Goal: Task Accomplishment & Management: Manage account settings

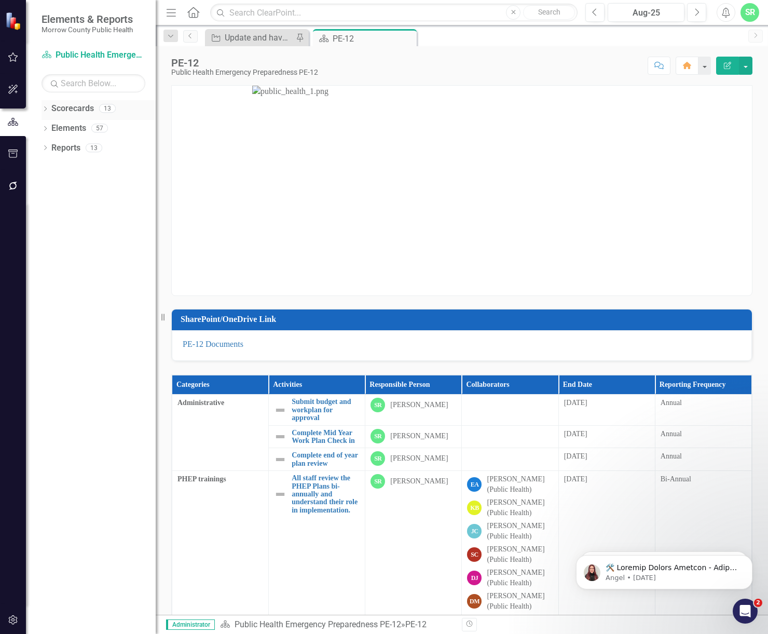
click at [92, 109] on link "Scorecards" at bounding box center [72, 109] width 43 height 12
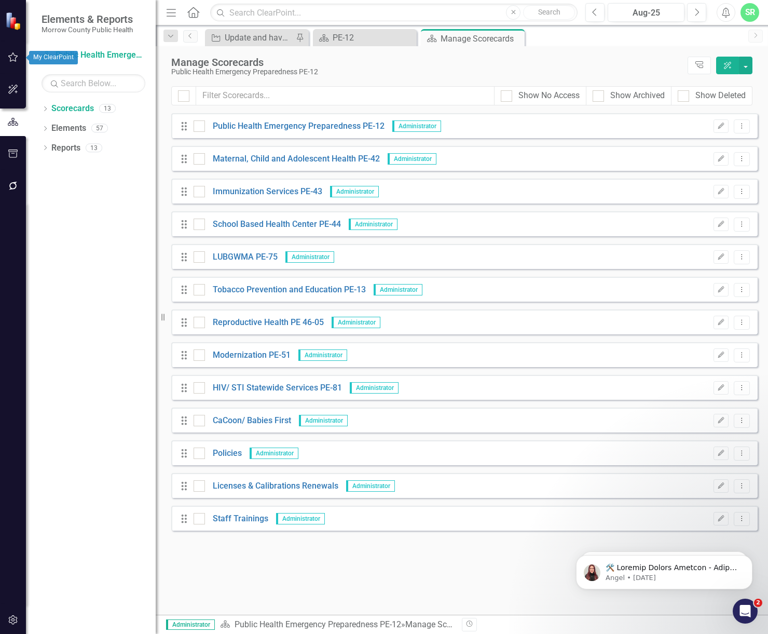
click at [20, 56] on button "button" at bounding box center [13, 58] width 23 height 22
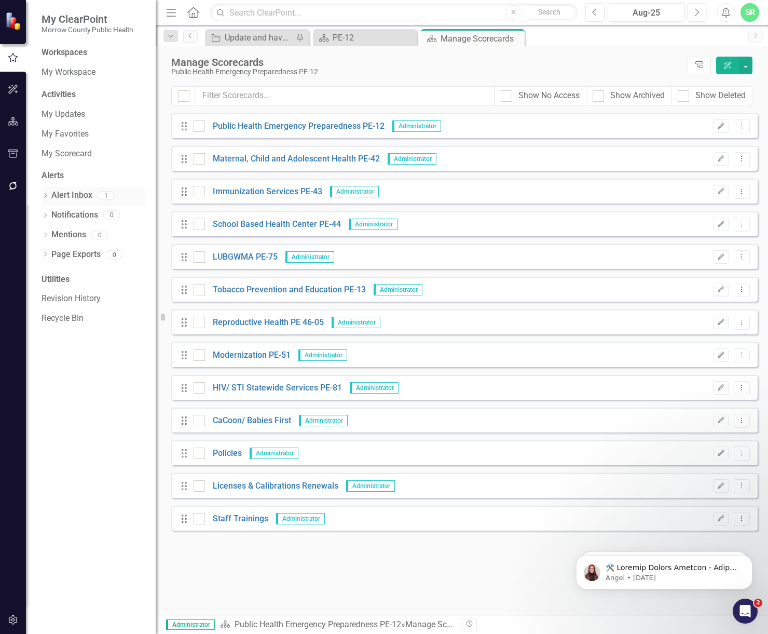
click at [93, 193] on div "1" at bounding box center [103, 197] width 22 height 12
click at [81, 114] on link "My Updates" at bounding box center [94, 114] width 104 height 12
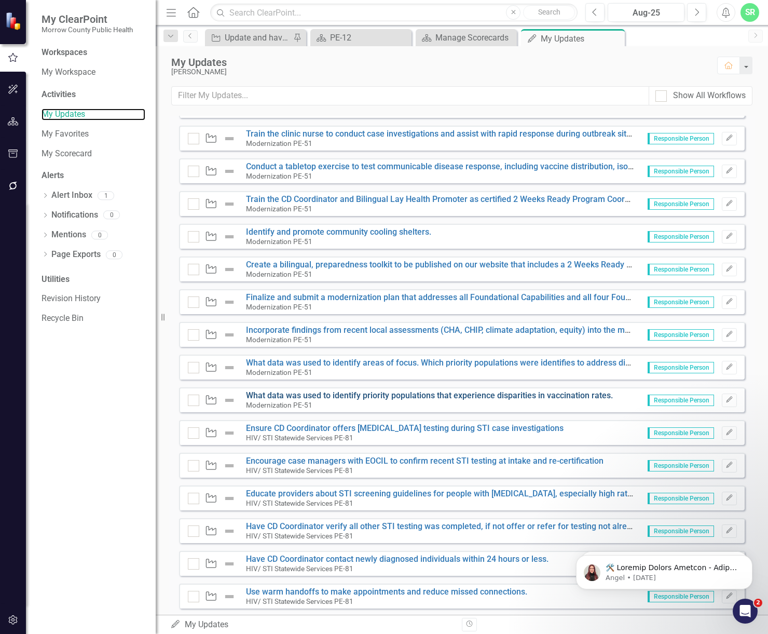
scroll to position [501, 0]
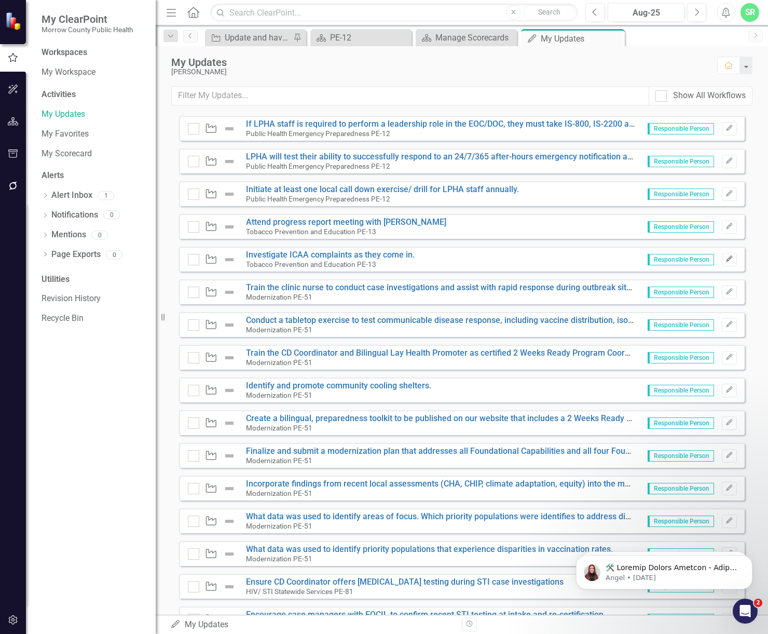
click at [725, 260] on icon "Edit" at bounding box center [729, 259] width 8 height 6
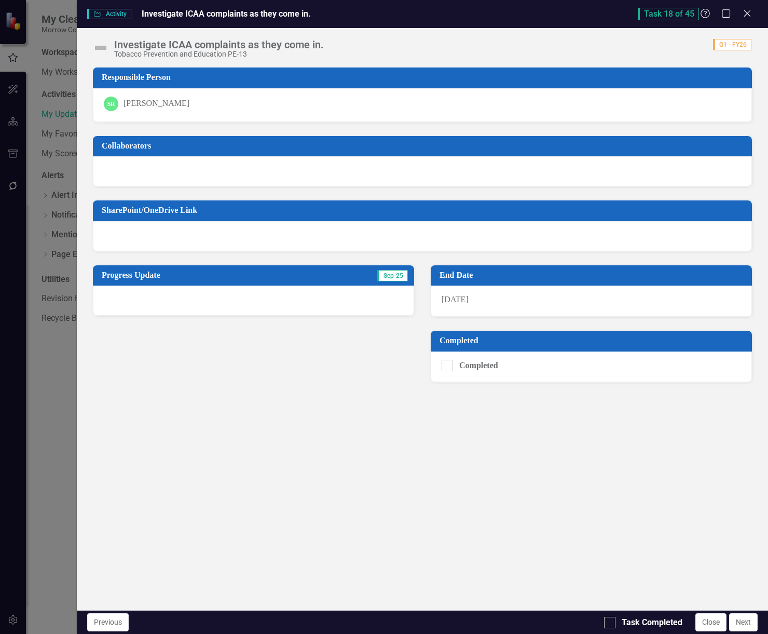
click at [322, 304] on div at bounding box center [253, 300] width 321 height 30
click at [260, 298] on div at bounding box center [253, 300] width 321 height 30
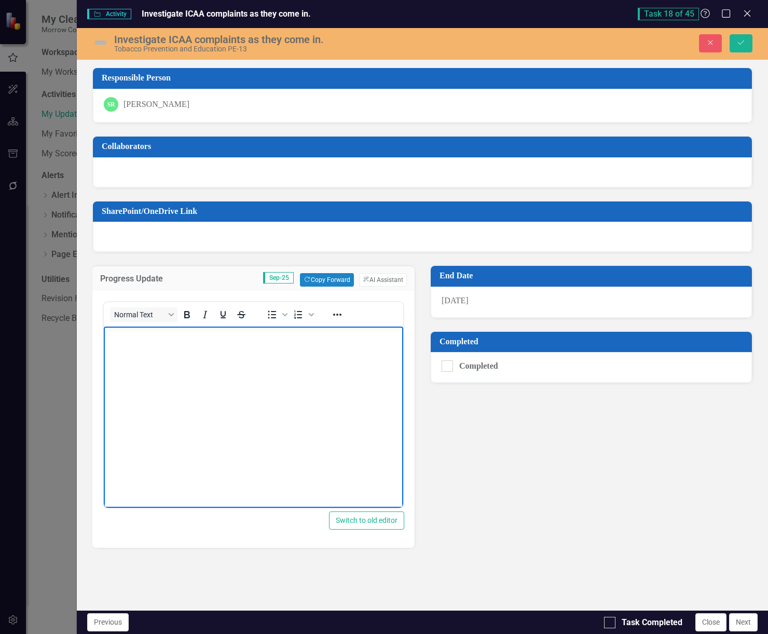
scroll to position [0, 0]
click at [446, 363] on input "Completed" at bounding box center [445, 363] width 7 height 7
checkbox input "true"
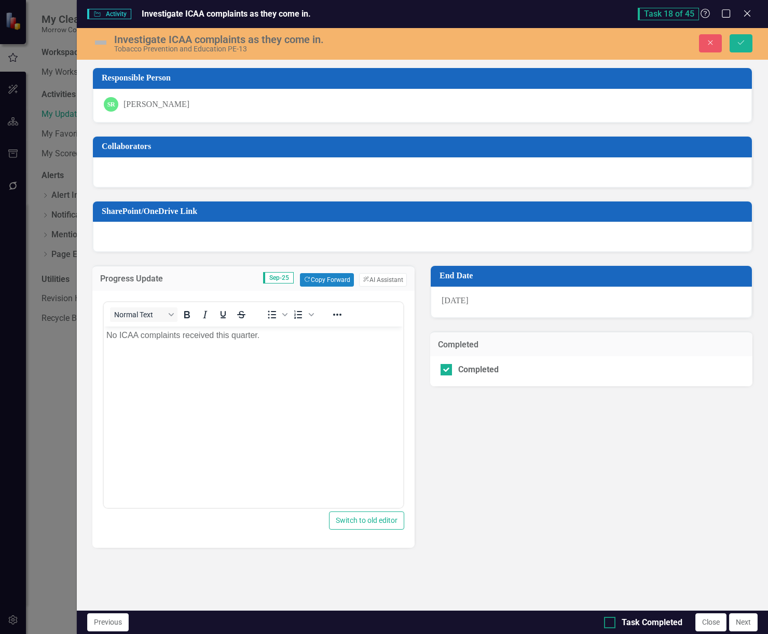
click at [614, 623] on div at bounding box center [609, 621] width 11 height 11
click at [611, 623] on input "Task Completed" at bounding box center [607, 619] width 7 height 7
checkbox input "true"
click at [742, 38] on button "Save" at bounding box center [741, 43] width 23 height 18
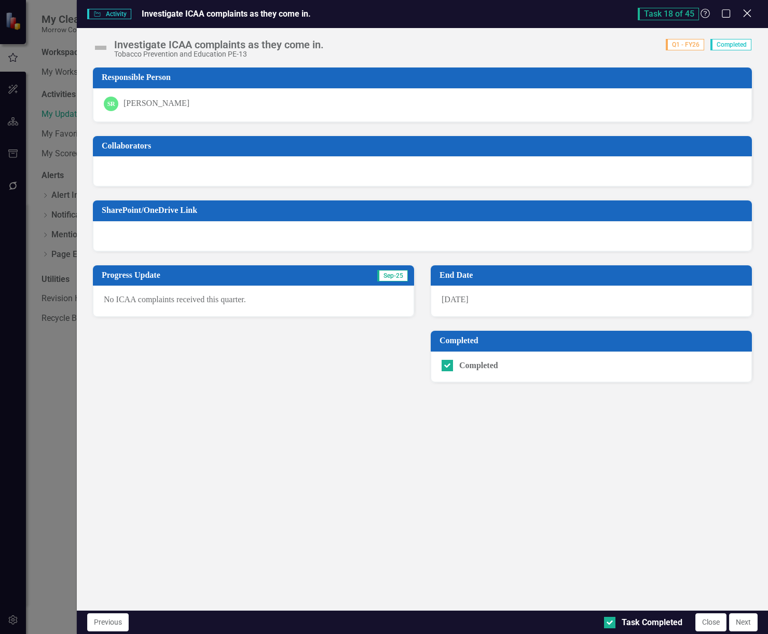
click at [746, 10] on icon "Close" at bounding box center [746, 13] width 13 height 10
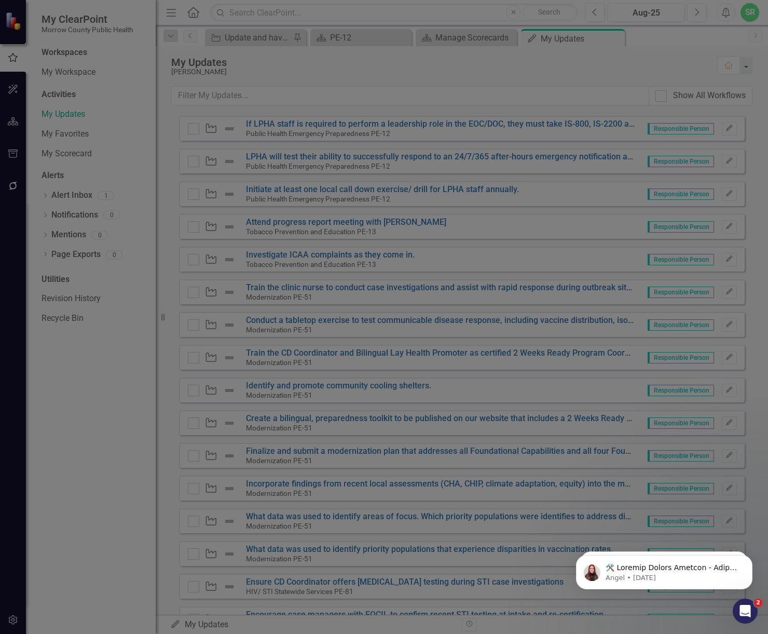
checkbox input "true"
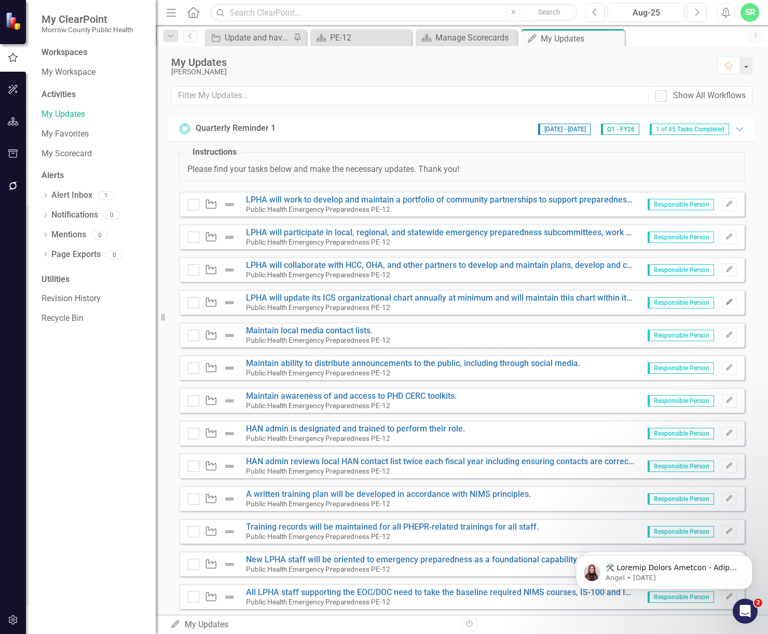
click at [725, 302] on icon "Edit" at bounding box center [729, 302] width 8 height 6
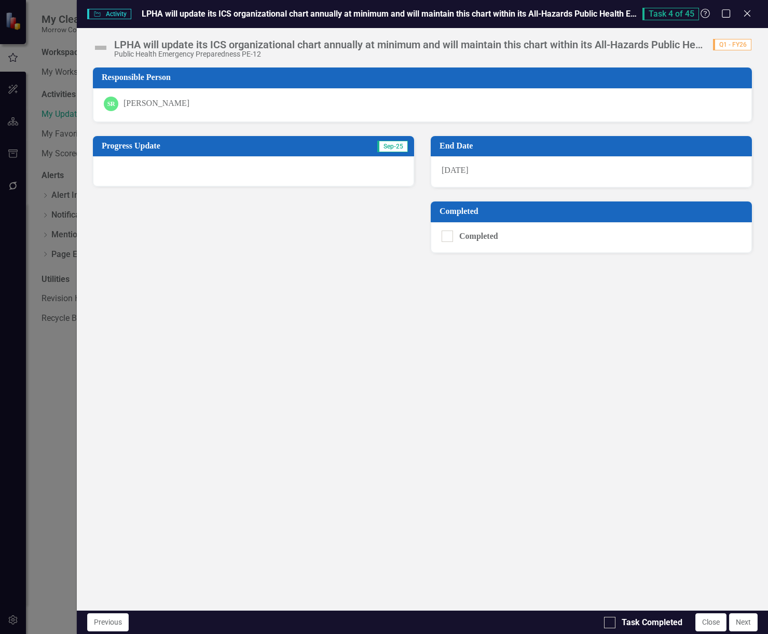
click at [246, 175] on div at bounding box center [253, 171] width 321 height 30
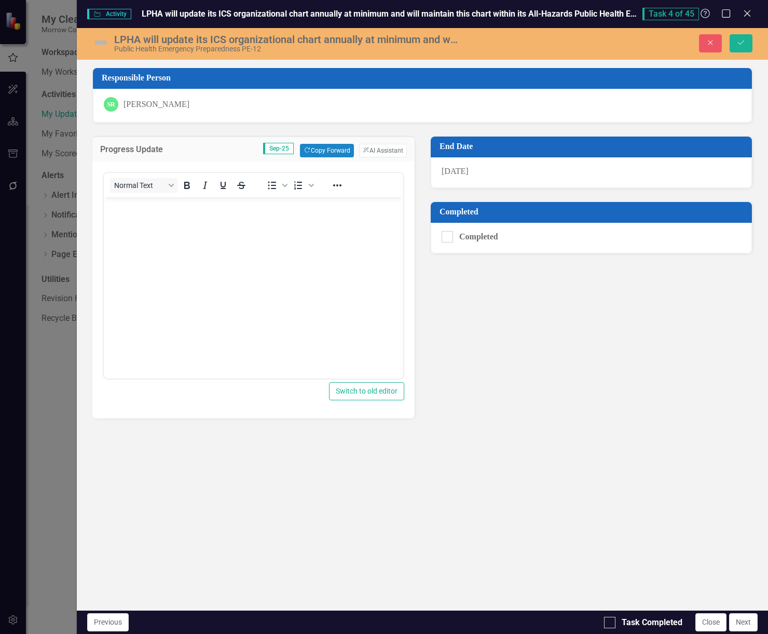
click at [249, 222] on body "Rich Text Area. Press ALT-0 for help." at bounding box center [253, 275] width 299 height 156
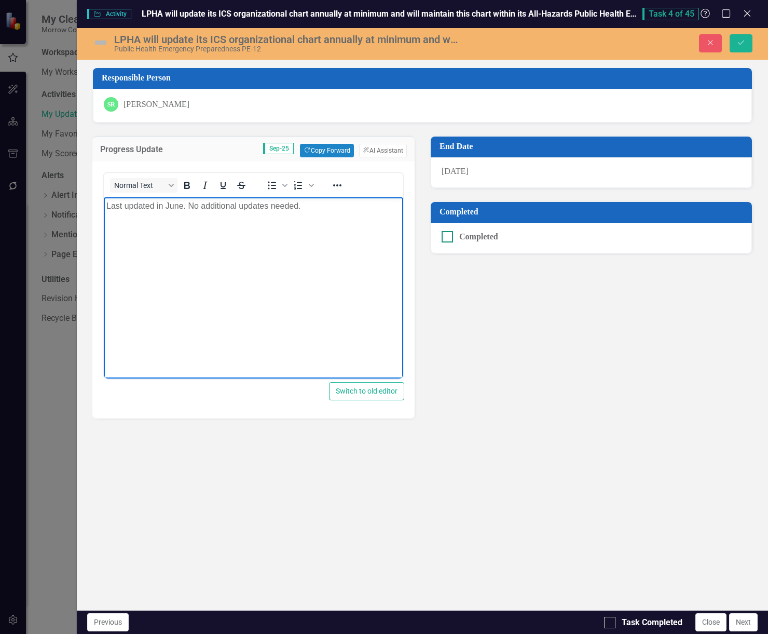
click at [445, 236] on input "Completed" at bounding box center [445, 234] width 7 height 7
checkbox input "true"
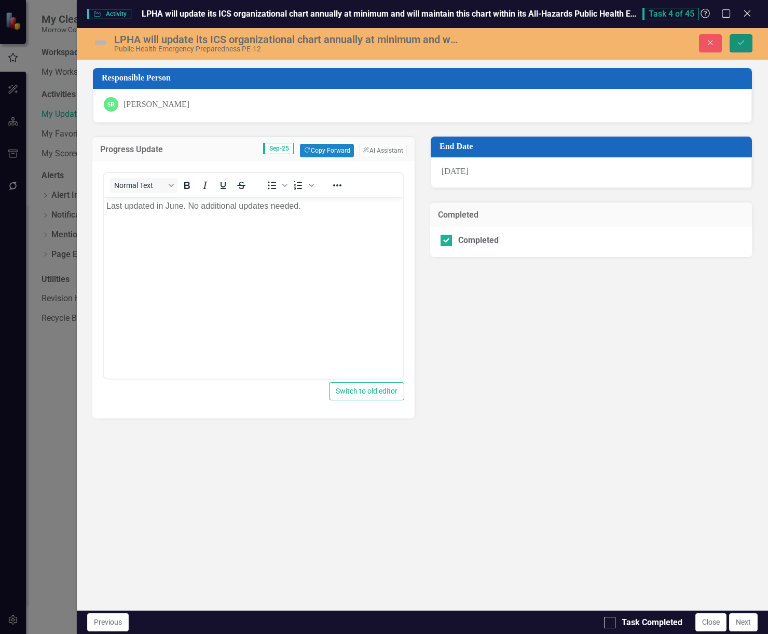
click at [745, 44] on icon "Save" at bounding box center [740, 42] width 9 height 7
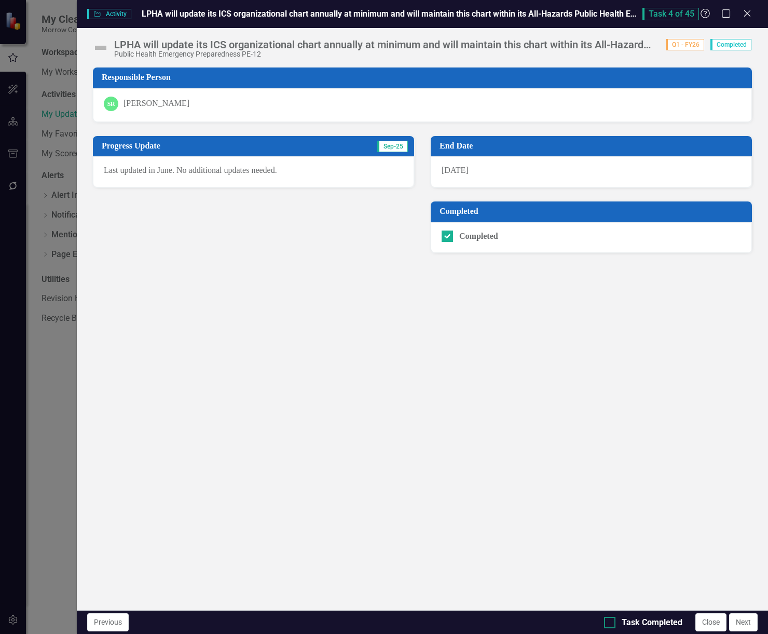
click at [612, 617] on div at bounding box center [609, 621] width 11 height 11
click at [611, 617] on input "Task Completed" at bounding box center [607, 619] width 7 height 7
checkbox input "true"
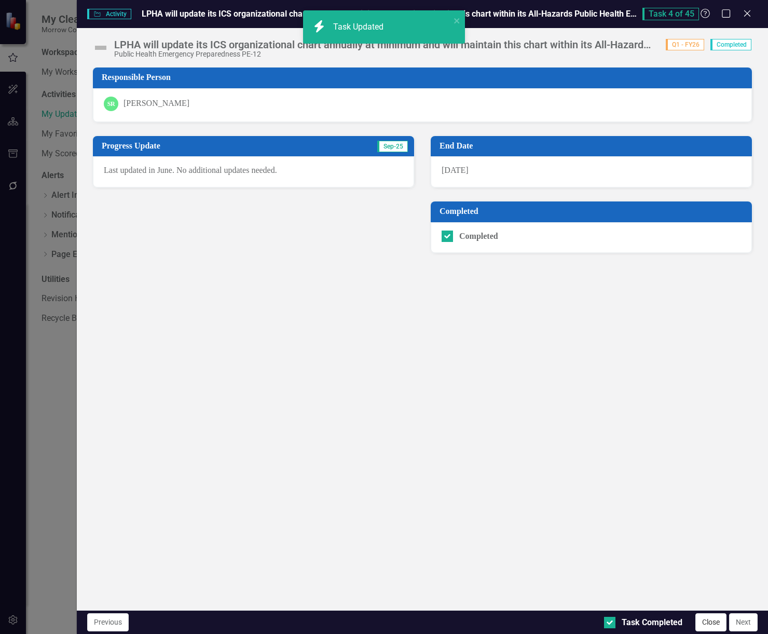
click at [715, 624] on button "Close" at bounding box center [710, 622] width 31 height 18
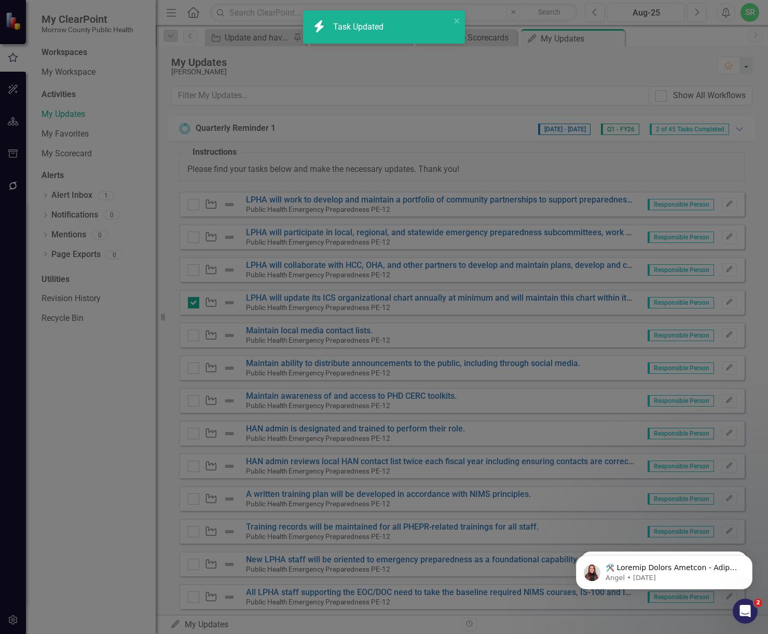
checkbox input "true"
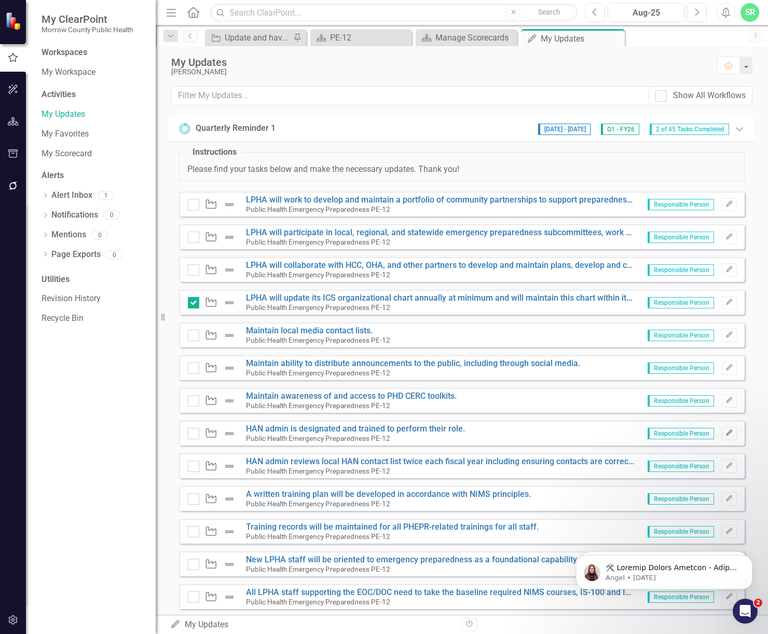
click at [726, 433] on icon "button" at bounding box center [729, 433] width 6 height 6
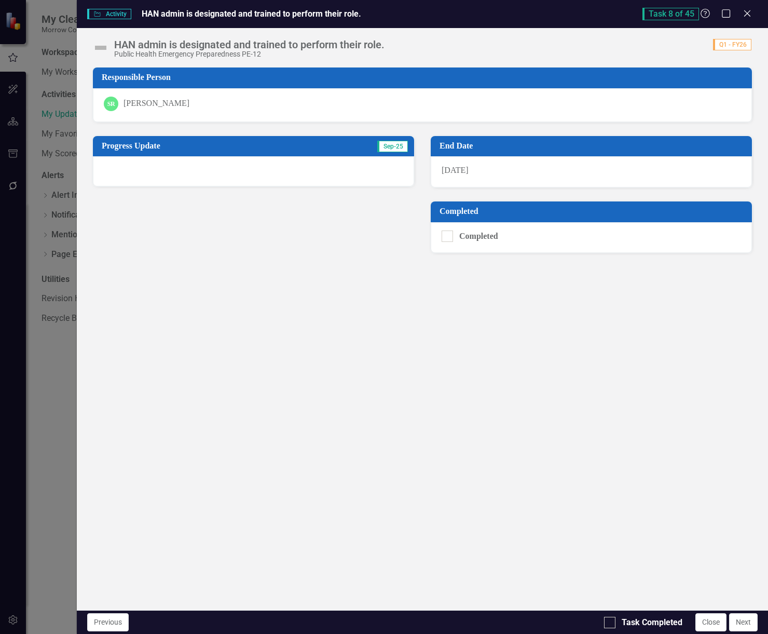
click at [298, 176] on div at bounding box center [253, 171] width 321 height 30
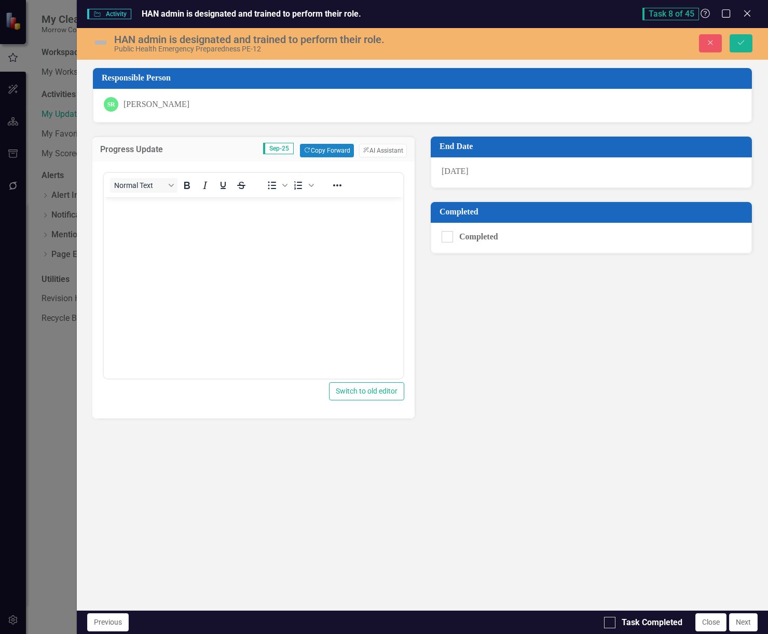
click at [313, 242] on body "Rich Text Area. Press ALT-0 for help." at bounding box center [253, 275] width 299 height 156
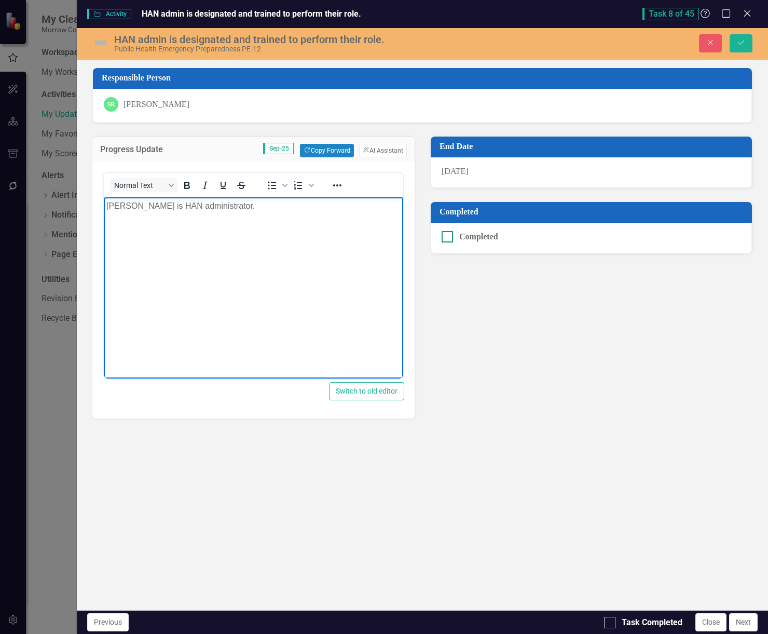
click at [447, 238] on input "Completed" at bounding box center [445, 234] width 7 height 7
checkbox input "true"
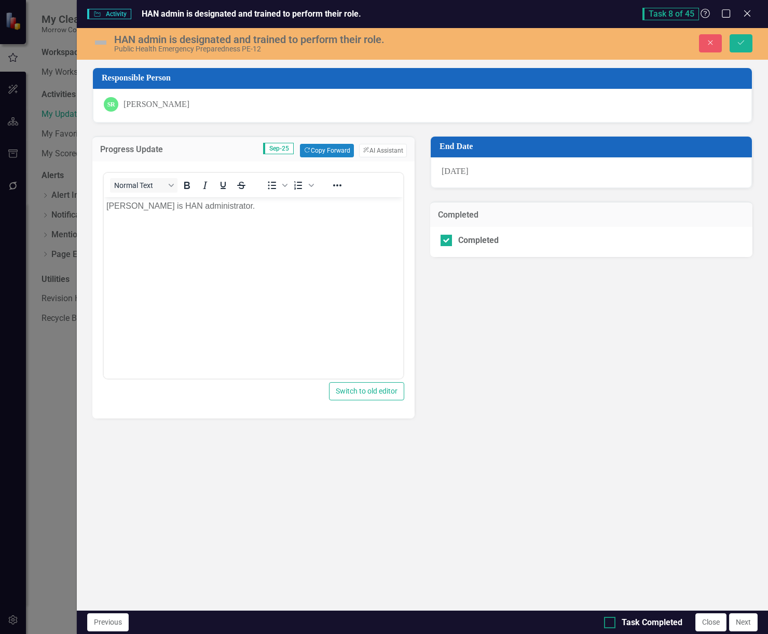
click at [612, 625] on div at bounding box center [609, 621] width 11 height 11
click at [611, 623] on input "Task Completed" at bounding box center [607, 619] width 7 height 7
checkbox input "true"
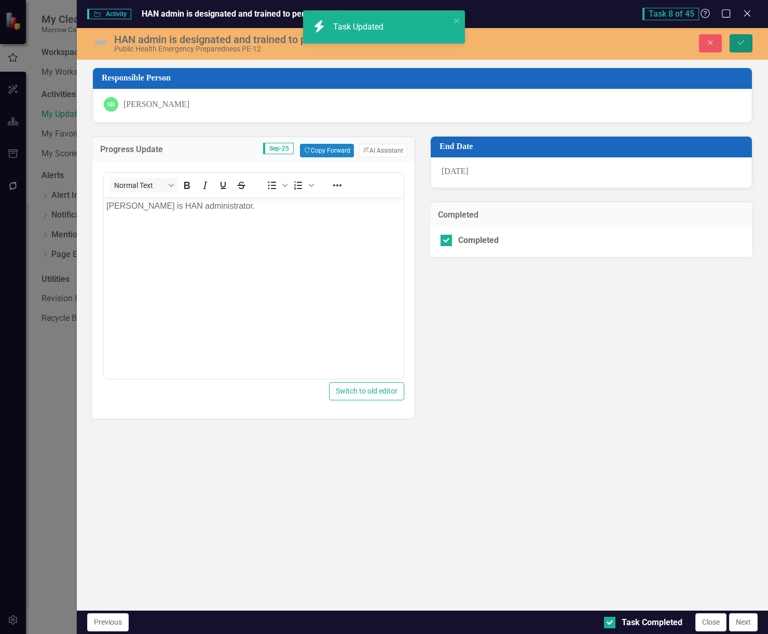
click at [737, 40] on icon "Save" at bounding box center [740, 42] width 9 height 7
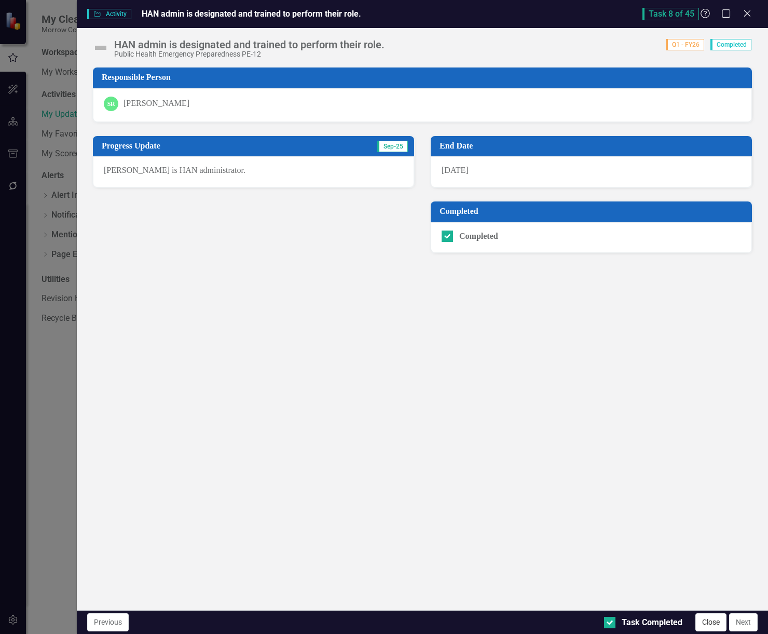
click at [705, 623] on button "Close" at bounding box center [710, 622] width 31 height 18
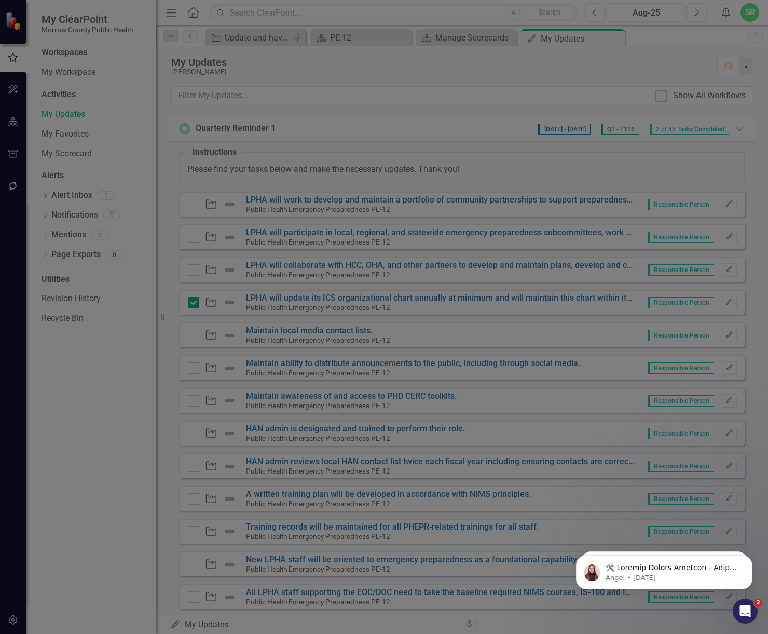
checkbox input "true"
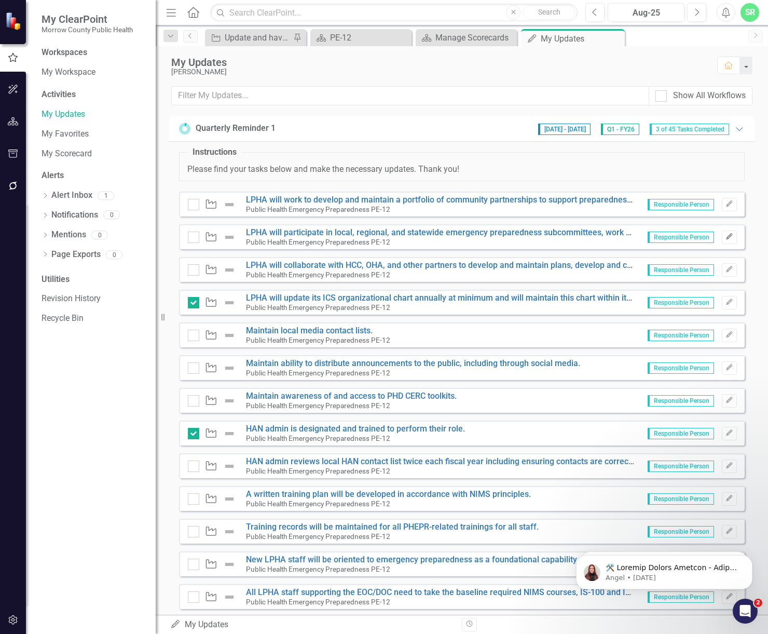
click at [726, 235] on icon "button" at bounding box center [729, 237] width 6 height 6
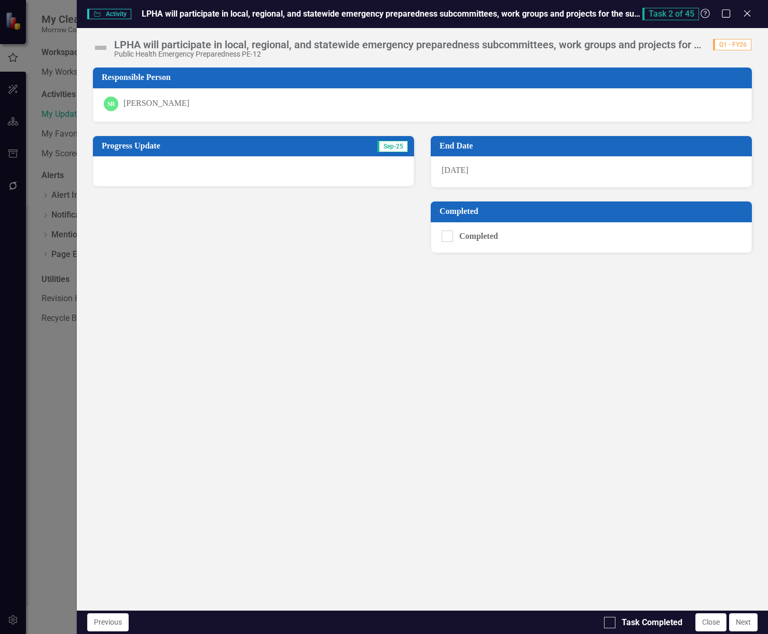
click at [589, 47] on div "LPHA will participate in local, regional, and statewide emergency preparedness …" at bounding box center [408, 44] width 588 height 11
